Goal: Book appointment/travel/reservation

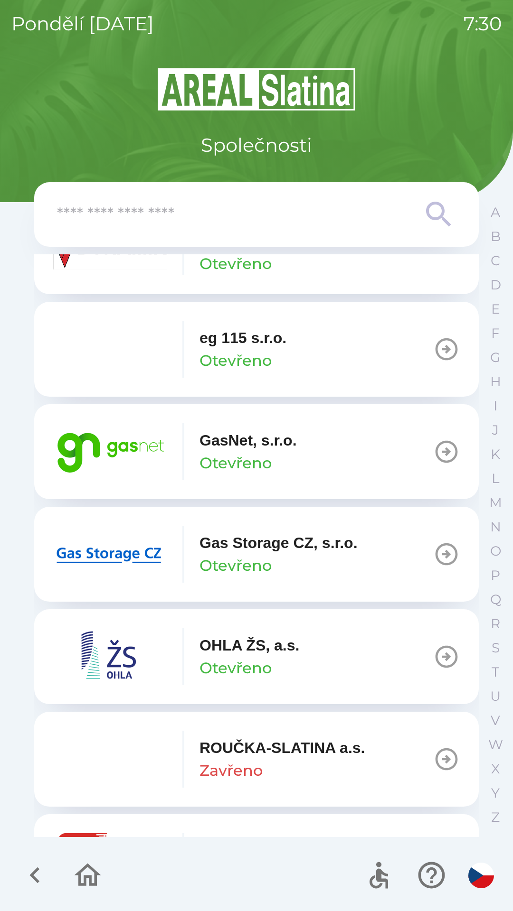
scroll to position [645, 0]
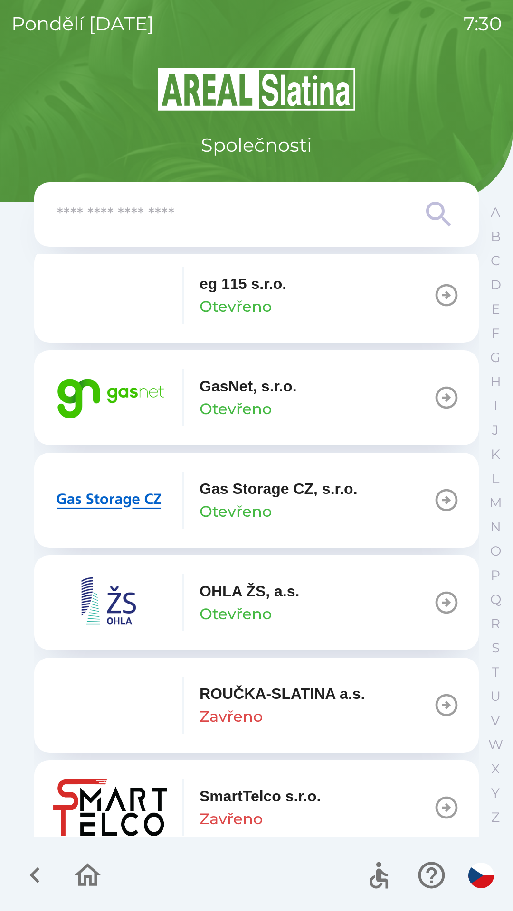
click at [251, 501] on p "Otevřeno" at bounding box center [235, 511] width 72 height 23
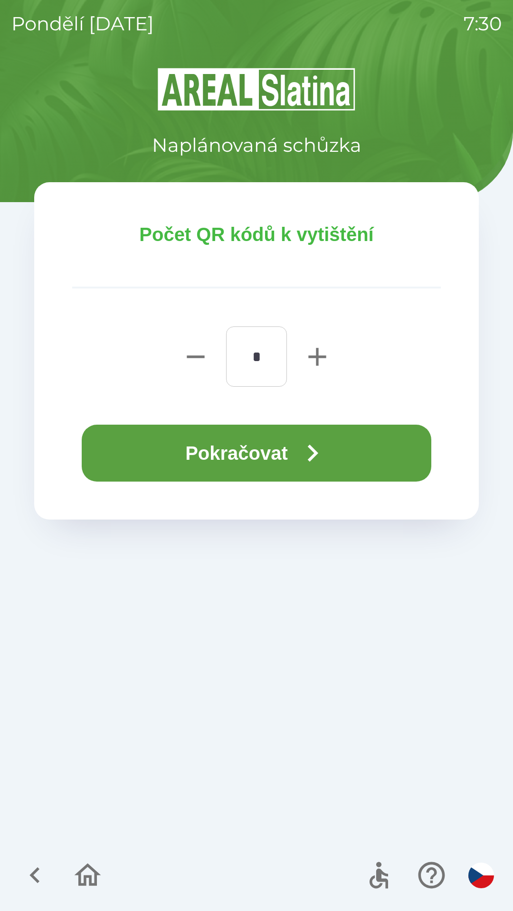
click at [296, 453] on button "Pokračovat" at bounding box center [256, 453] width 349 height 57
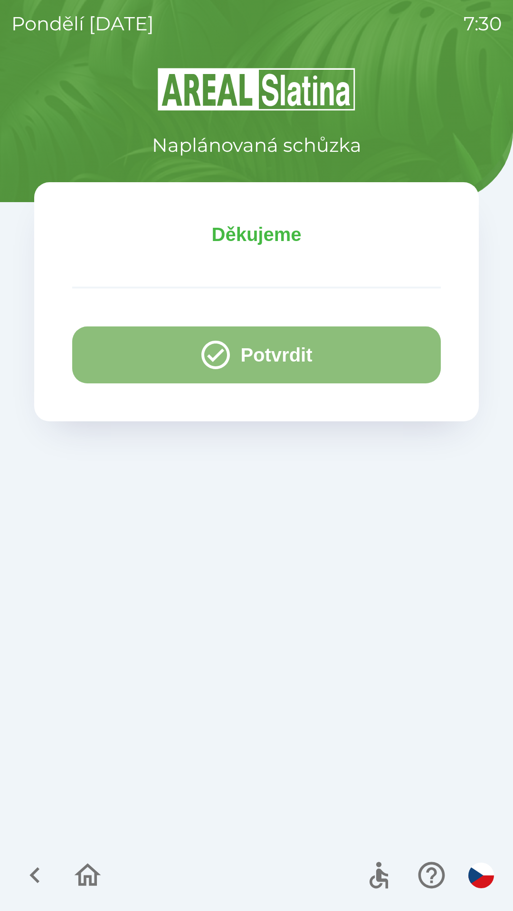
click at [296, 345] on button "Potvrdit" at bounding box center [256, 355] width 368 height 57
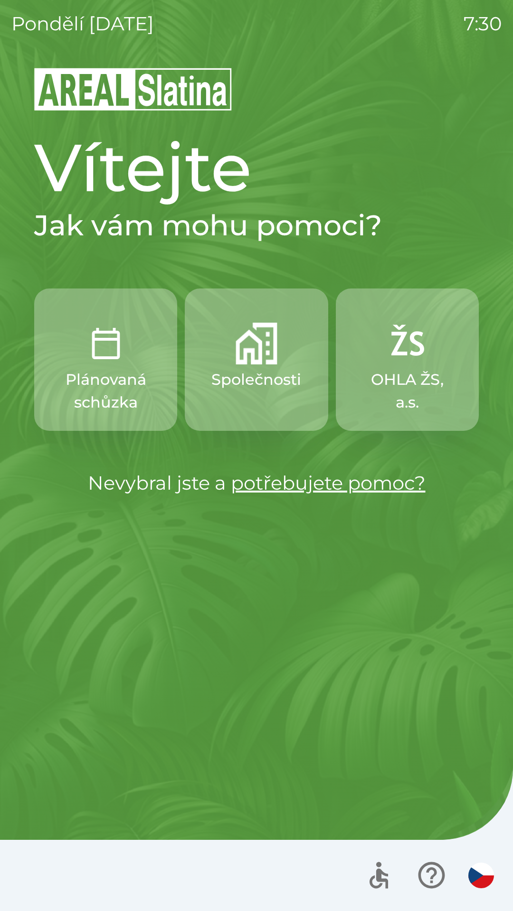
click at [268, 376] on p "Společnosti" at bounding box center [256, 379] width 90 height 23
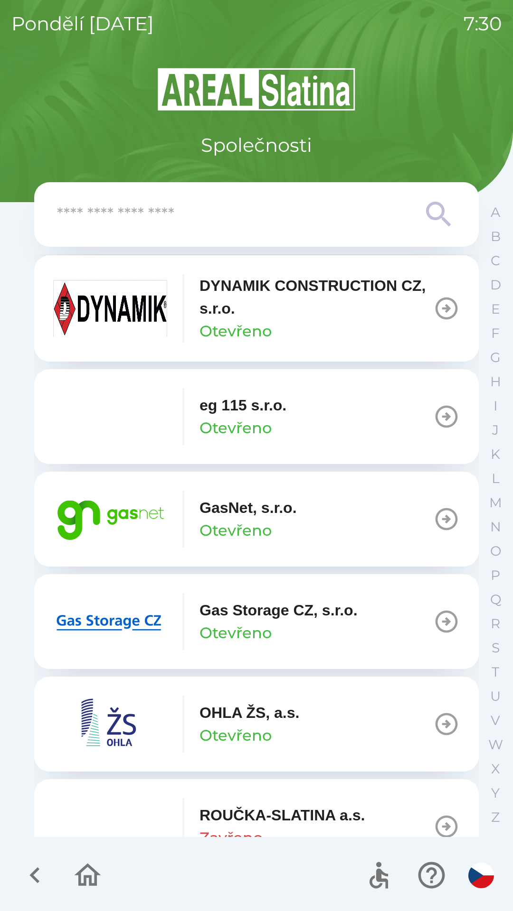
scroll to position [524, 0]
click at [141, 602] on img "button" at bounding box center [110, 620] width 114 height 57
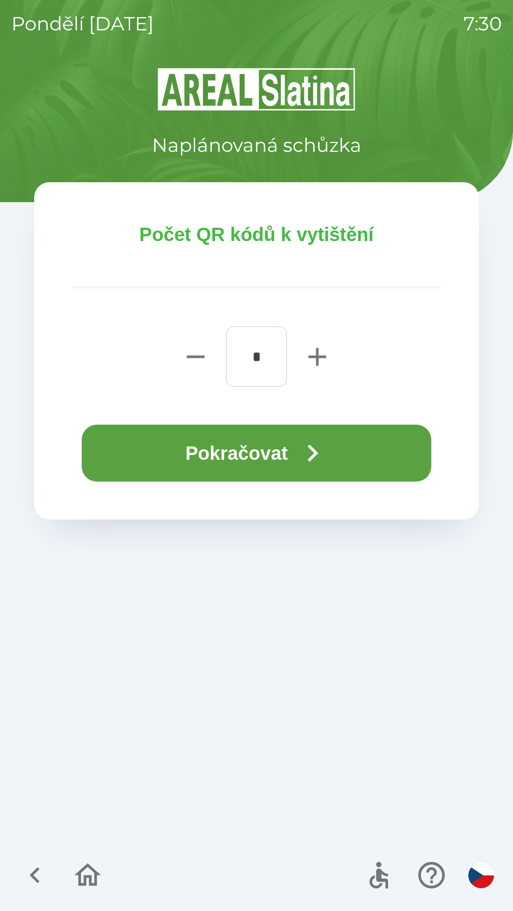
click at [309, 458] on icon "button" at bounding box center [312, 453] width 34 height 34
